Goal: Task Accomplishment & Management: Manage account settings

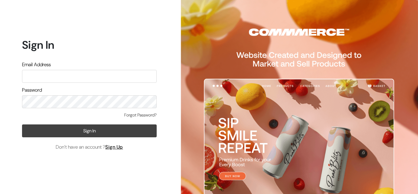
type input "glowriousherbayur2024@gmail.com"
click at [78, 128] on button "Sign In" at bounding box center [89, 130] width 135 height 13
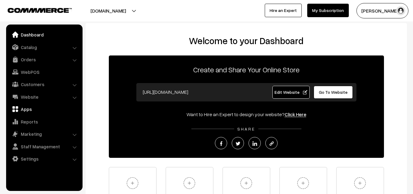
click at [28, 106] on link "Apps" at bounding box center [44, 108] width 73 height 11
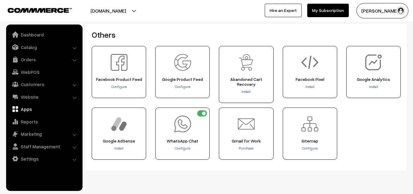
scroll to position [276, 0]
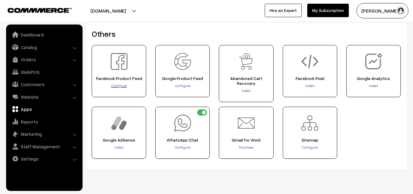
click at [118, 83] on span "Configure" at bounding box center [119, 85] width 16 height 5
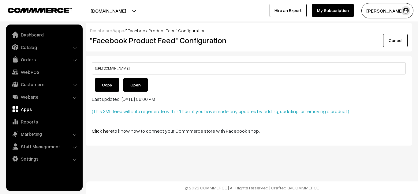
click at [107, 82] on button "Copy" at bounding box center [107, 84] width 24 height 13
click at [392, 39] on link "Cancel" at bounding box center [395, 40] width 24 height 13
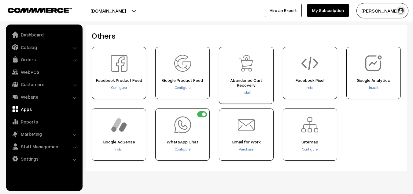
scroll to position [274, 0]
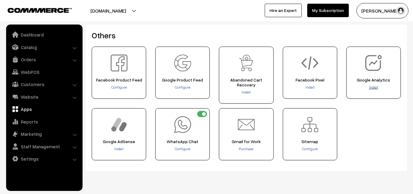
click at [374, 85] on span "Install" at bounding box center [373, 87] width 9 height 5
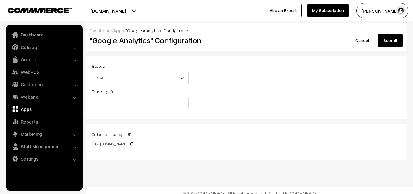
click at [166, 80] on span "Disable" at bounding box center [140, 78] width 96 height 11
click at [231, 91] on div "Tracking ID" at bounding box center [246, 100] width 319 height 25
click at [125, 102] on input "text" at bounding box center [140, 103] width 97 height 12
click at [110, 101] on input "text" at bounding box center [140, 103] width 97 height 12
paste input "G-L974BNDH8K"
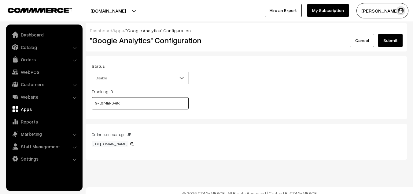
type input "G-L974BNDH8K"
click at [394, 42] on button "Submit" at bounding box center [391, 40] width 24 height 13
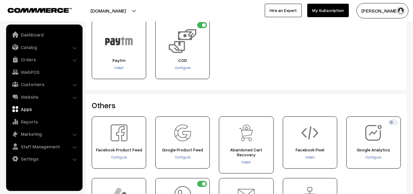
scroll to position [211, 0]
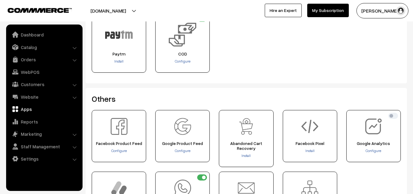
click at [393, 117] on input "checkbox" at bounding box center [394, 116] width 10 height 6
checkbox input "true"
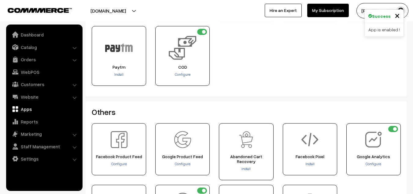
scroll to position [195, 0]
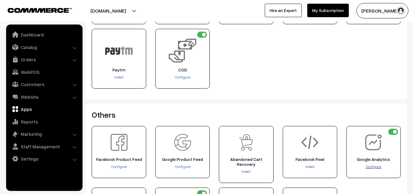
click at [372, 168] on span "Configure" at bounding box center [374, 166] width 16 height 5
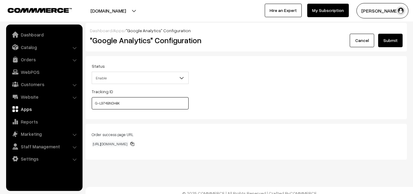
click at [126, 101] on input "G-L974BNDH8K" at bounding box center [140, 103] width 97 height 12
type input "-"
click at [140, 103] on input "text" at bounding box center [140, 103] width 97 height 12
paste input "G-L974BNDH8K"
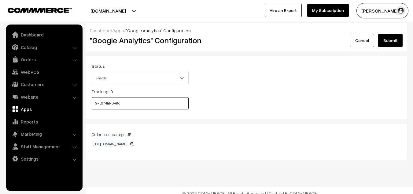
type input "G-L974BNDH8K"
click at [387, 38] on button "Submit" at bounding box center [391, 40] width 24 height 13
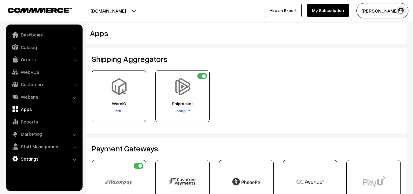
click at [65, 157] on link "Settings" at bounding box center [44, 158] width 73 height 11
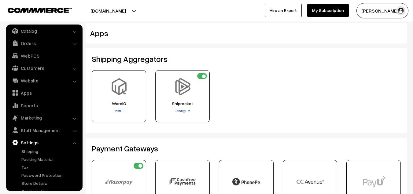
scroll to position [26, 0]
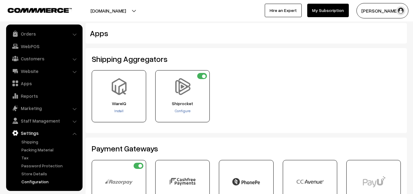
click at [33, 181] on link "Configuration" at bounding box center [50, 181] width 61 height 6
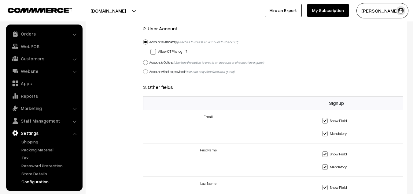
scroll to position [625, 0]
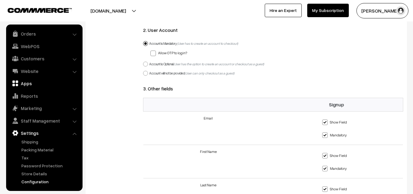
click at [48, 83] on link "Apps" at bounding box center [44, 83] width 73 height 11
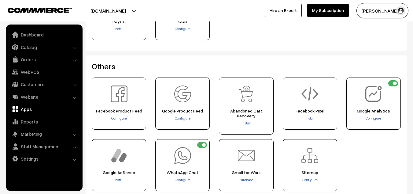
scroll to position [244, 0]
click at [375, 116] on span "Configure" at bounding box center [374, 117] width 16 height 5
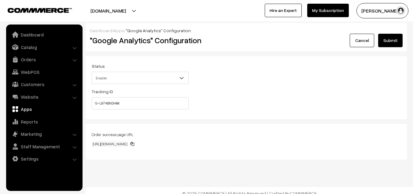
click at [393, 42] on button "Submit" at bounding box center [391, 40] width 24 height 13
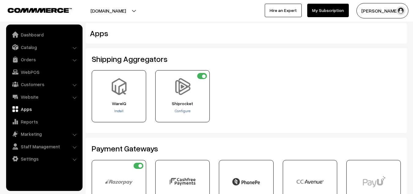
click at [73, 95] on li "Website Website Builder Authors" at bounding box center [44, 96] width 73 height 11
click at [75, 97] on li "Website Website Builder Authors" at bounding box center [44, 96] width 73 height 11
click at [34, 96] on link "Website" at bounding box center [44, 96] width 73 height 11
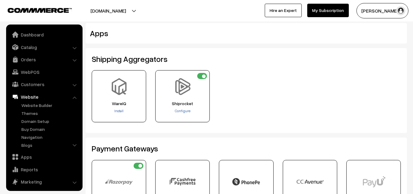
click at [69, 96] on link "Website" at bounding box center [44, 96] width 73 height 11
click at [35, 95] on link "Website" at bounding box center [44, 96] width 73 height 11
click at [75, 98] on li "Website Website Builder Authors" at bounding box center [44, 120] width 73 height 59
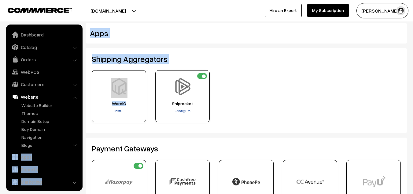
drag, startPoint x: 75, startPoint y: 98, endPoint x: 95, endPoint y: 123, distance: 31.8
click at [93, 126] on div "WareIQ Install" at bounding box center [119, 98] width 64 height 57
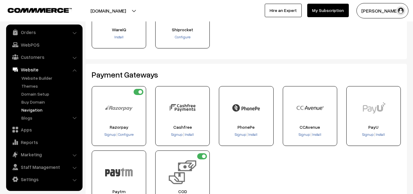
scroll to position [74, 0]
click at [73, 153] on link "Marketing" at bounding box center [44, 154] width 73 height 11
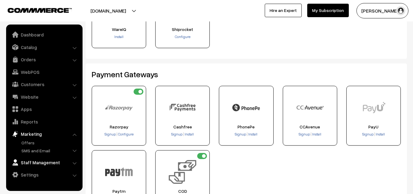
click at [77, 163] on link "Staff Management" at bounding box center [44, 162] width 73 height 11
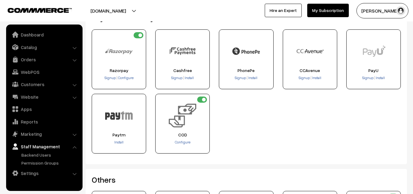
scroll to position [131, 0]
click at [74, 176] on link "Settings" at bounding box center [44, 172] width 73 height 11
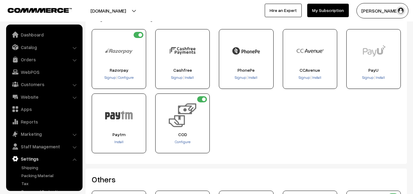
scroll to position [26, 0]
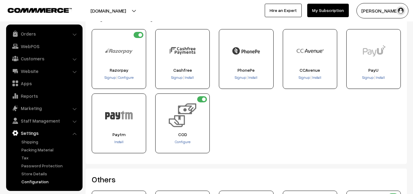
click at [39, 180] on link "Configuration" at bounding box center [50, 181] width 61 height 6
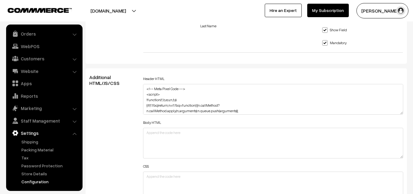
scroll to position [784, 0]
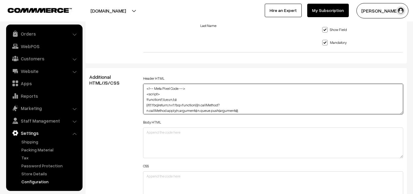
click at [258, 99] on textarea "<!-- Meta Pixel Code --> <script> !function(f,b,e,v,n,t,s) {if(f.fbq)return;n=f…" at bounding box center [273, 99] width 260 height 31
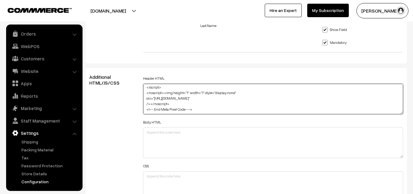
scroll to position [76, 0]
paste textarea "<!-- Google tag (gtag.js) --> <script async src="https://www.googletagmanager.c…"
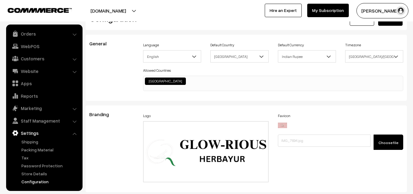
scroll to position [0, 0]
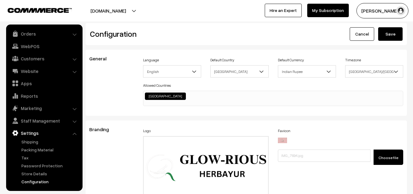
type textarea "<!-- Meta Pixel Code --> <script> !function(f,b,e,v,n,t,s) {if(f.fbq)return;n=f…"
click at [390, 29] on button "Save" at bounding box center [391, 33] width 24 height 13
